Goal: Find specific page/section: Find specific page/section

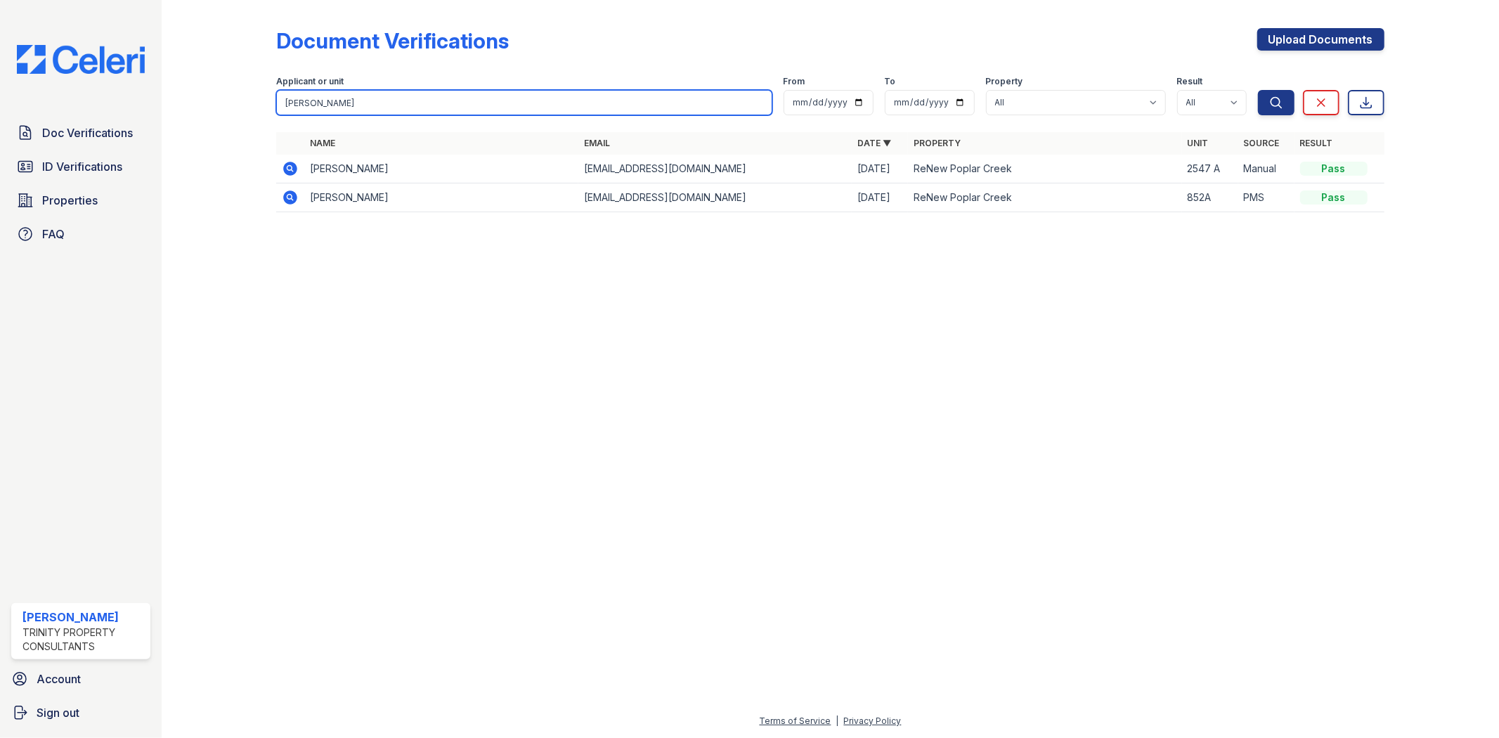
drag, startPoint x: 317, startPoint y: 107, endPoint x: 193, endPoint y: 108, distance: 124.4
click at [200, 108] on div "Document Verifications Upload Documents Filter Applicant or unit [PERSON_NAME] …" at bounding box center [830, 124] width 1292 height 249
type input "vita"
click at [1258, 90] on button "Search" at bounding box center [1276, 102] width 37 height 25
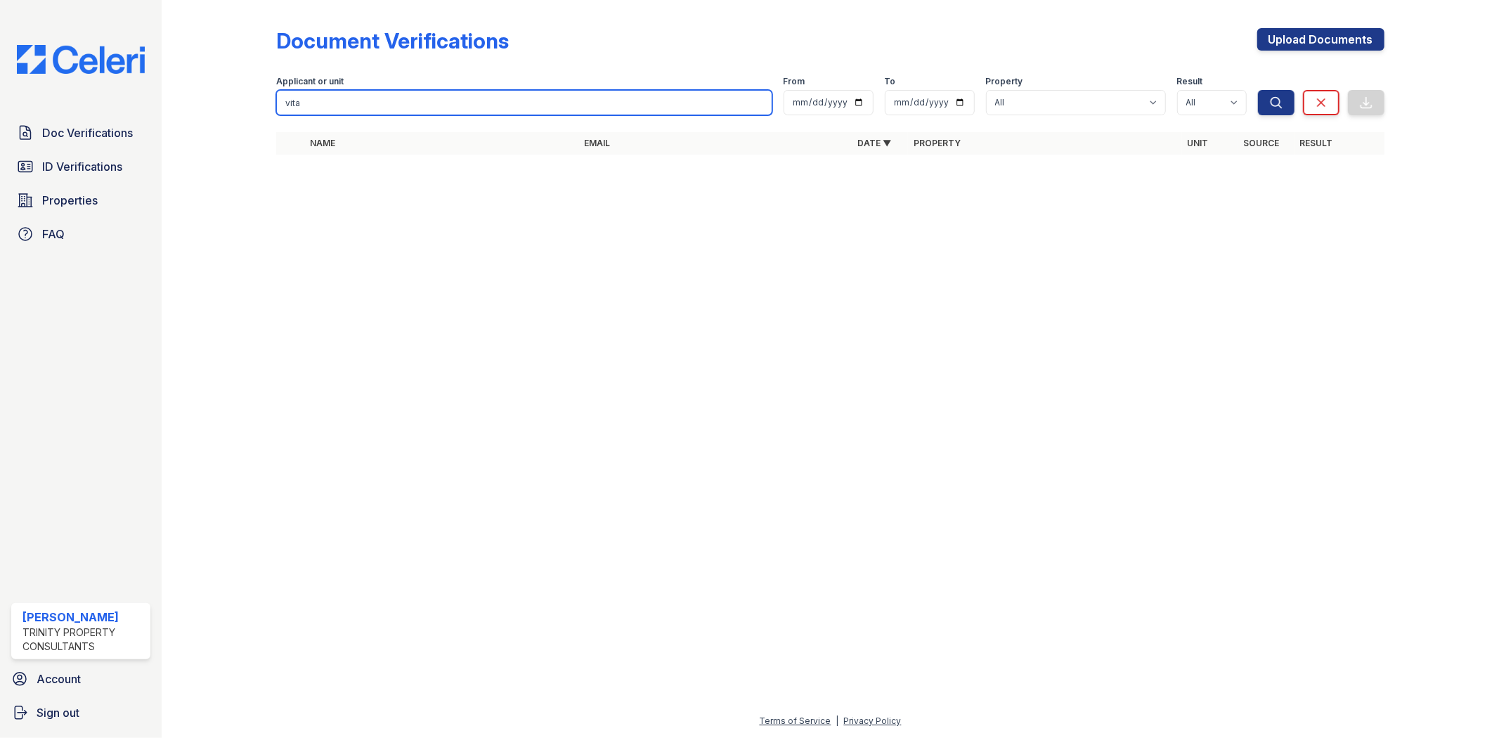
click at [328, 103] on input "vita" at bounding box center [523, 102] width 495 height 25
drag, startPoint x: 315, startPoint y: 103, endPoint x: 306, endPoint y: 103, distance: 8.4
click at [306, 103] on input "vita" at bounding box center [523, 102] width 495 height 25
type input "vita"
click at [1258, 90] on button "Search" at bounding box center [1276, 102] width 37 height 25
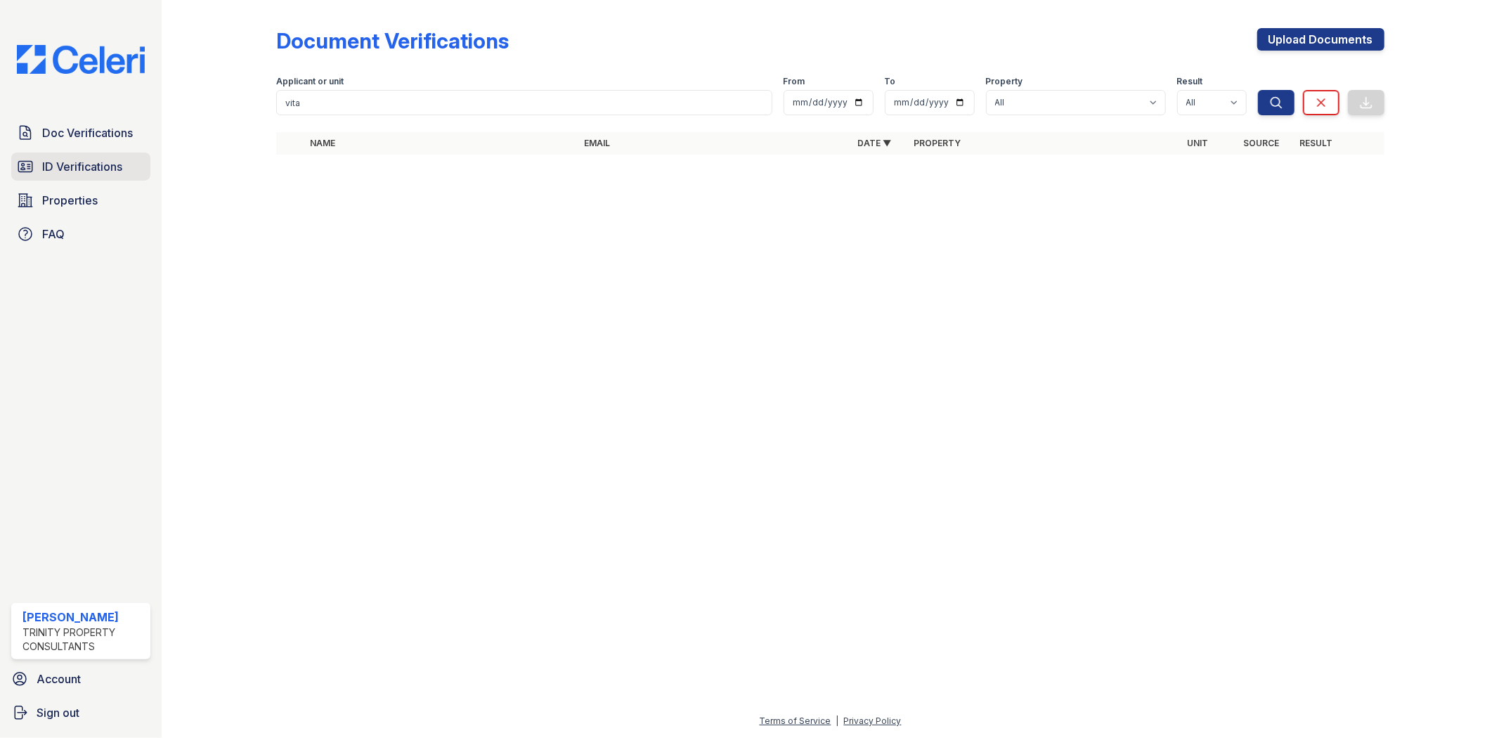
click at [45, 177] on link "ID Verifications" at bounding box center [80, 166] width 139 height 28
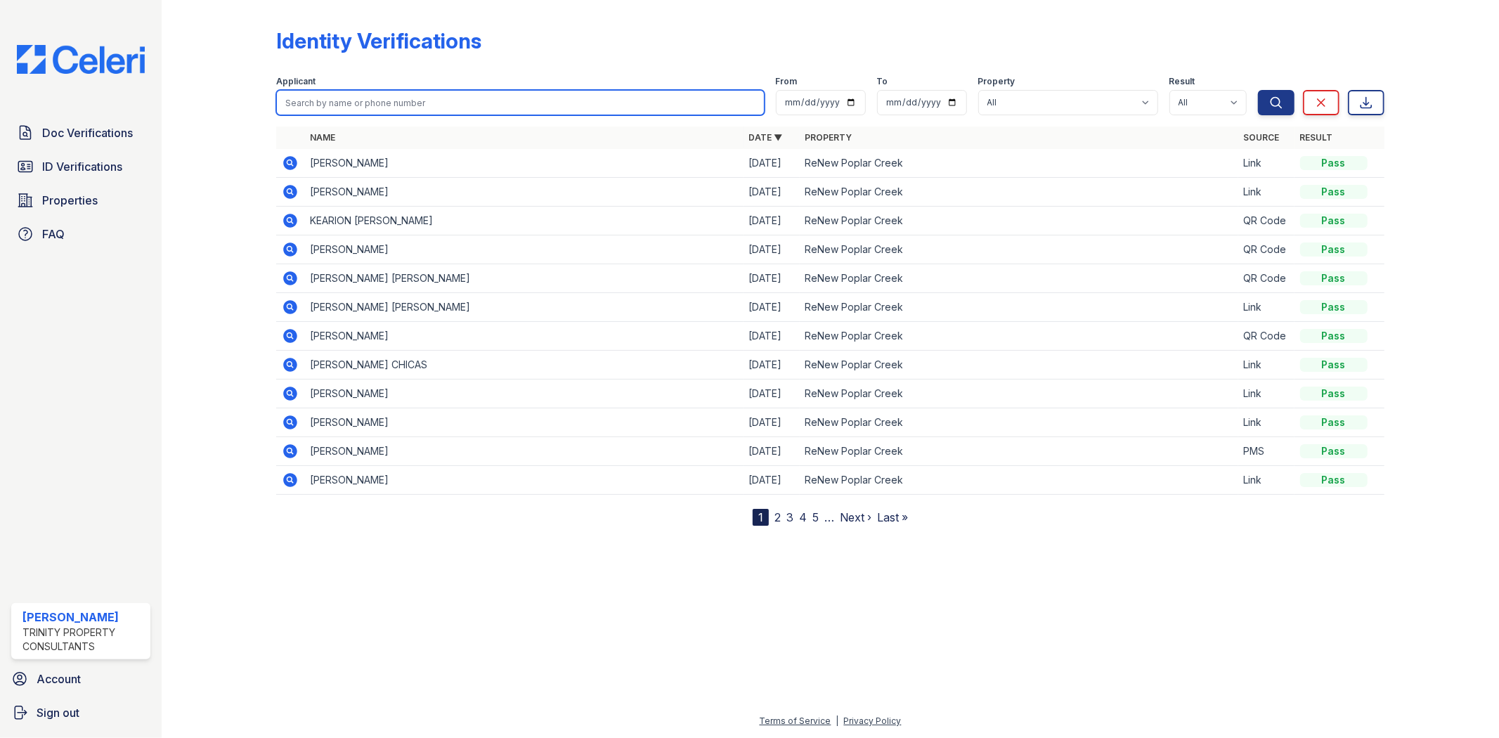
click at [385, 108] on input "search" at bounding box center [520, 102] width 488 height 25
type input "vita"
click at [1258, 90] on button "Search" at bounding box center [1276, 102] width 37 height 25
